Goal: Communication & Community: Participate in discussion

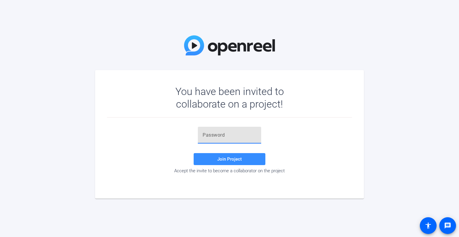
click at [225, 134] on input "text" at bounding box center [230, 134] width 54 height 7
paste input "}dNBJn"
type input "}dNBJn"
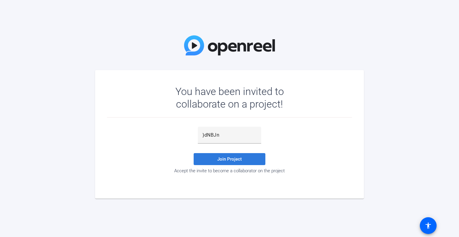
click at [225, 153] on span at bounding box center [230, 159] width 72 height 14
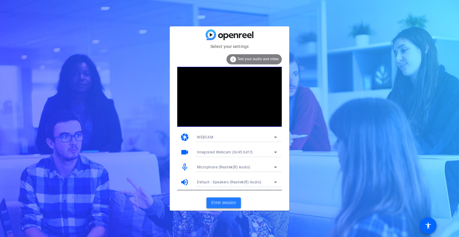
click at [225, 203] on span "Enter session" at bounding box center [223, 202] width 25 height 6
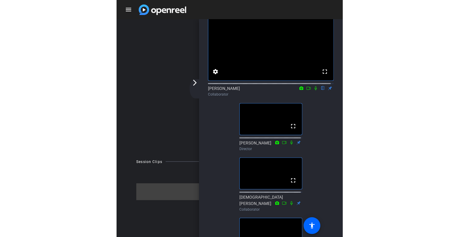
scroll to position [33, 0]
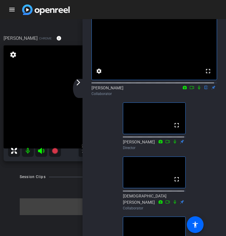
click at [198, 90] on icon at bounding box center [199, 88] width 2 height 4
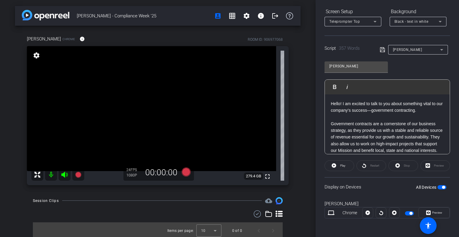
scroll to position [0, 0]
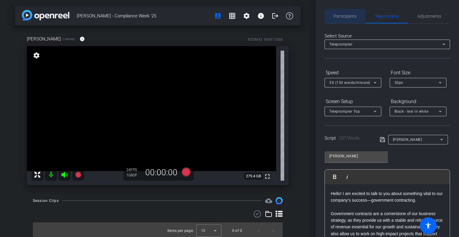
click at [344, 13] on span "Participants" at bounding box center [345, 16] width 23 height 14
click at [345, 14] on span "Participants" at bounding box center [345, 16] width 23 height 4
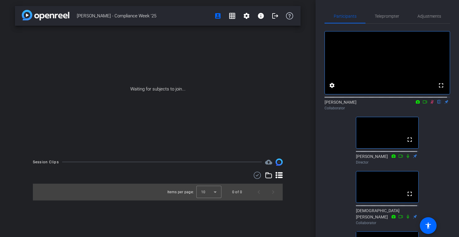
click at [331, 155] on div "fullscreen settings [PERSON_NAME] flip Collaborator fullscreen [PERSON_NAME] Di…" at bounding box center [388, 207] width 126 height 366
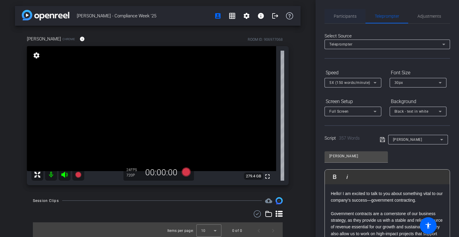
click at [344, 15] on span "Participants" at bounding box center [345, 16] width 23 height 4
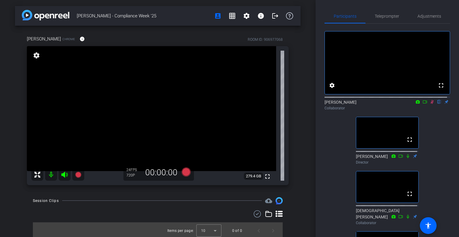
click at [416, 103] on icon at bounding box center [418, 101] width 4 height 3
click at [422, 107] on div at bounding box center [229, 118] width 459 height 237
click at [423, 104] on icon at bounding box center [425, 102] width 5 height 4
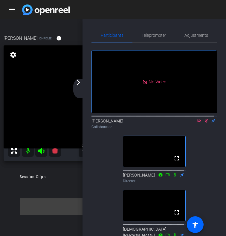
click at [79, 85] on mat-icon "arrow_forward_ios" at bounding box center [78, 82] width 7 height 7
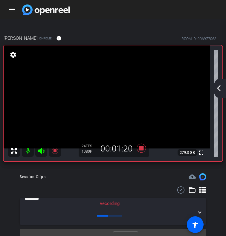
click at [220, 89] on mat-icon "arrow_back_ios_new" at bounding box center [218, 88] width 7 height 7
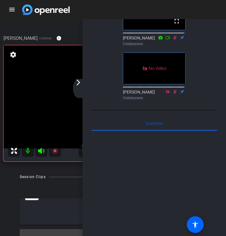
scroll to position [248, 0]
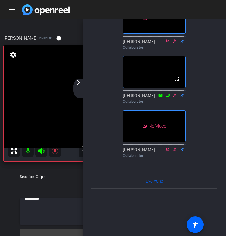
click at [80, 83] on mat-icon "arrow_forward_ios" at bounding box center [78, 82] width 7 height 7
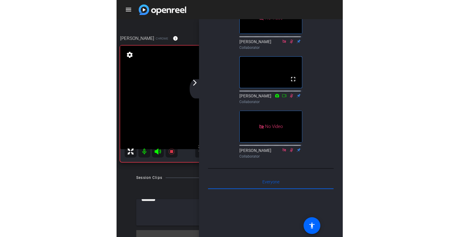
scroll to position [0, 0]
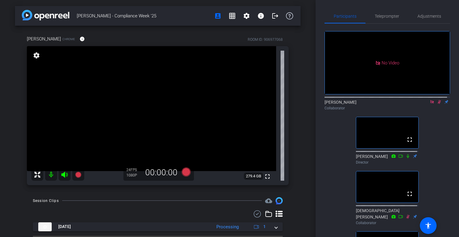
click at [430, 104] on icon at bounding box center [432, 102] width 5 height 4
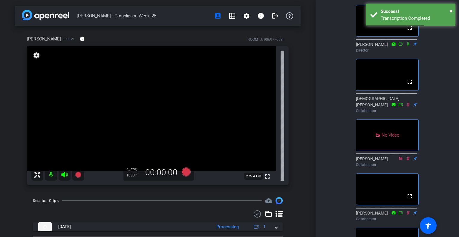
scroll to position [22, 0]
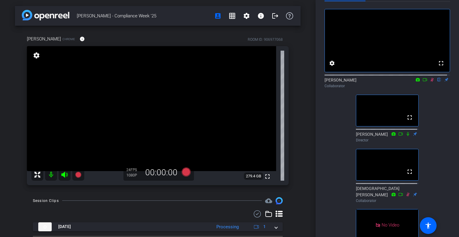
click at [423, 82] on icon at bounding box center [425, 79] width 5 height 4
click at [430, 82] on icon at bounding box center [432, 79] width 5 height 4
click at [430, 82] on mat-icon at bounding box center [432, 79] width 7 height 5
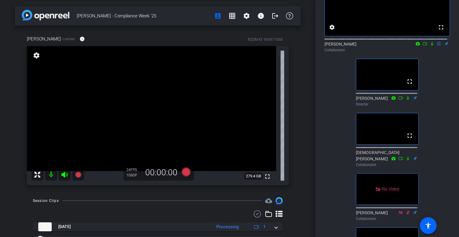
scroll to position [58, 0]
click at [431, 46] on icon at bounding box center [432, 44] width 2 height 4
click at [431, 46] on icon at bounding box center [432, 44] width 3 height 4
click at [431, 46] on icon at bounding box center [432, 44] width 2 height 4
click at [431, 46] on icon at bounding box center [432, 44] width 3 height 4
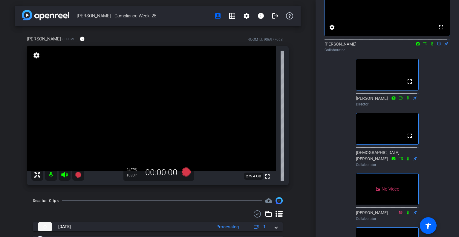
click at [431, 46] on icon at bounding box center [432, 44] width 5 height 4
click at [431, 46] on icon at bounding box center [432, 44] width 3 height 4
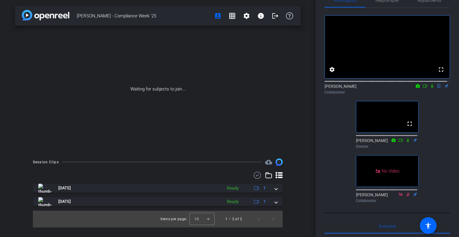
scroll to position [0, 0]
